Goal: Task Accomplishment & Management: Manage account settings

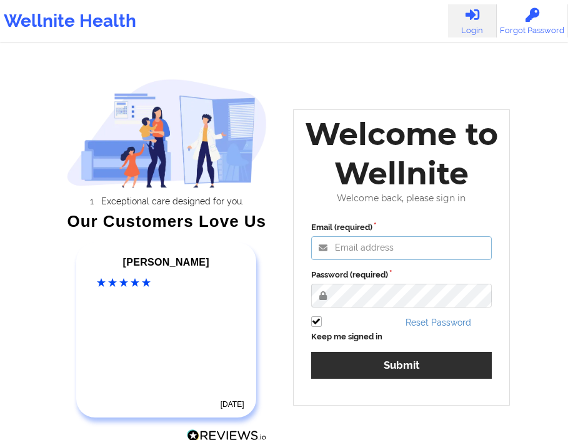
type input "[EMAIL_ADDRESS][DOMAIN_NAME]"
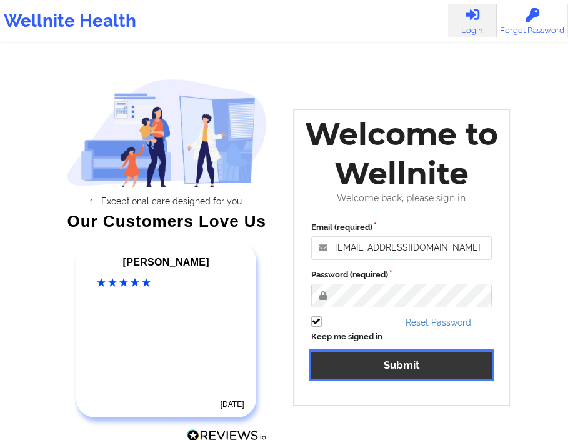
click at [376, 363] on button "Submit" at bounding box center [401, 365] width 181 height 27
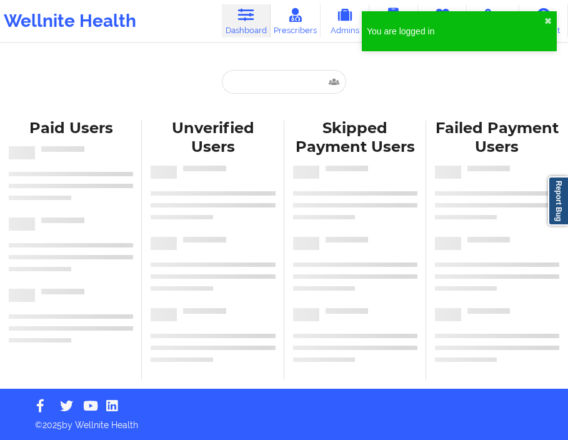
click at [551, 17] on div "You are logged in ✖︎" at bounding box center [459, 31] width 195 height 40
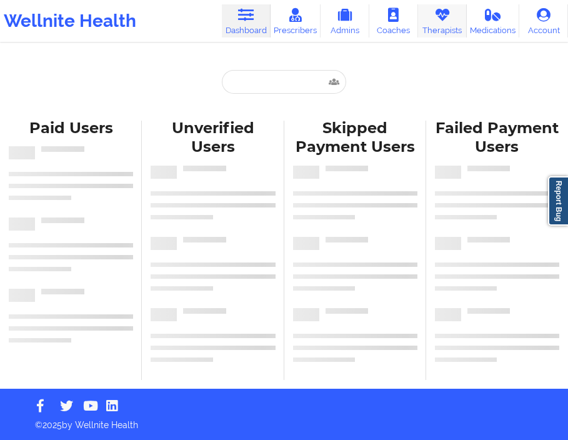
click at [449, 22] on link "Therapists" at bounding box center [442, 20] width 49 height 33
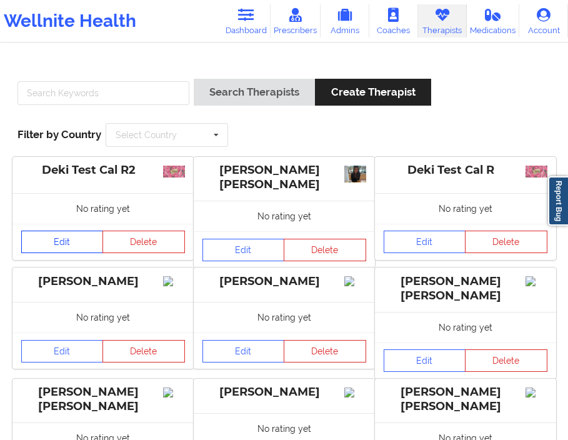
click at [75, 238] on link "Edit" at bounding box center [62, 241] width 82 height 22
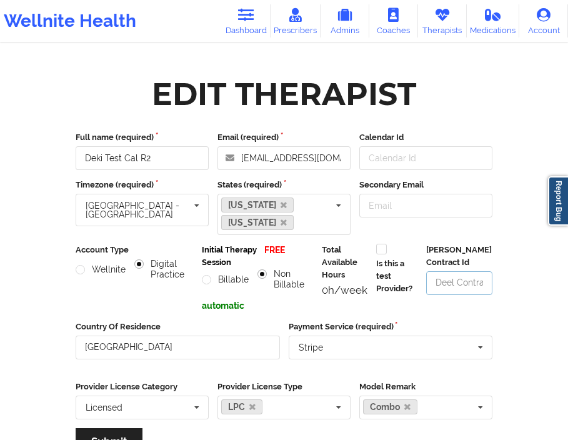
click at [457, 278] on input "[PERSON_NAME] Contract Id" at bounding box center [459, 283] width 66 height 24
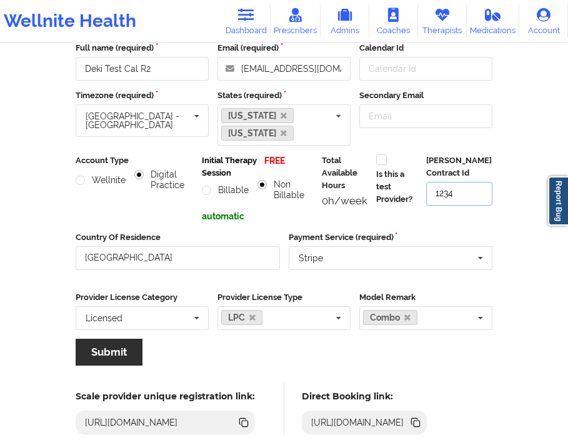
type input "1234"
click at [126, 338] on button "Submit" at bounding box center [109, 351] width 67 height 27
